Goal: Task Accomplishment & Management: Use online tool/utility

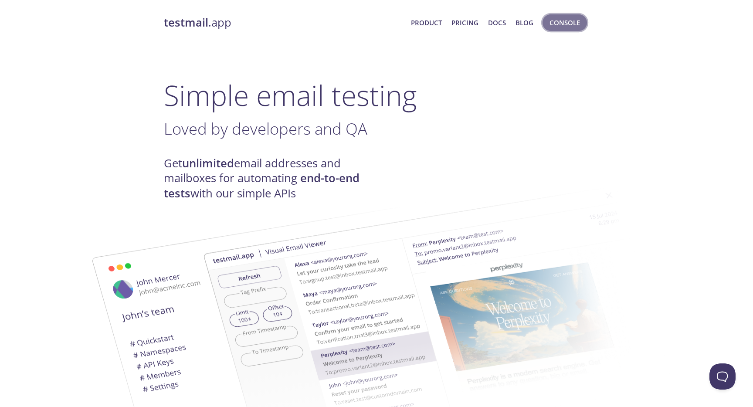
click at [562, 23] on span "Console" at bounding box center [564, 22] width 30 height 11
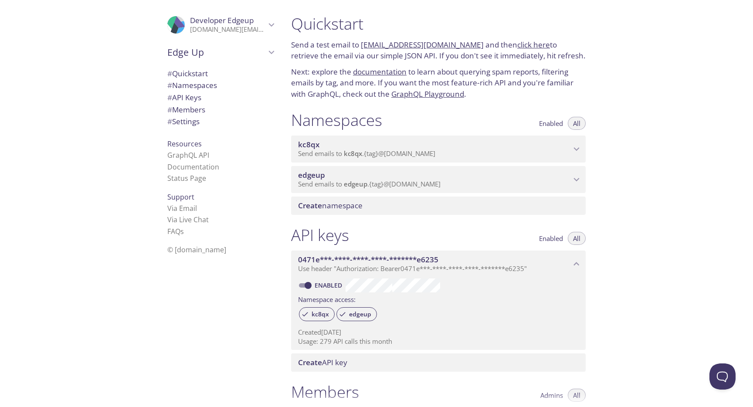
click at [387, 181] on span "Send emails to edgeup . {tag} @[DOMAIN_NAME]" at bounding box center [369, 183] width 142 height 9
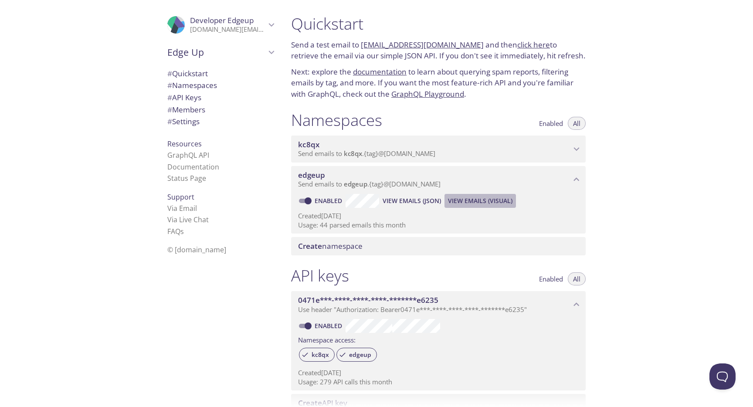
click at [497, 203] on span "View Emails (Visual)" at bounding box center [480, 201] width 64 height 10
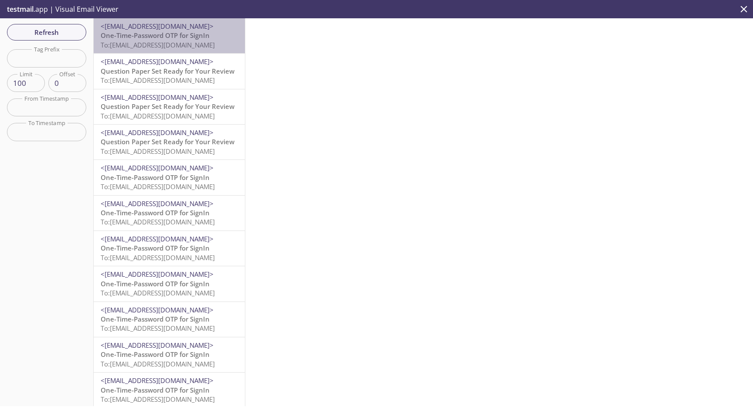
click at [199, 27] on span "<[EMAIL_ADDRESS][DOMAIN_NAME]>" at bounding box center [157, 26] width 113 height 9
